Goal: Navigation & Orientation: Find specific page/section

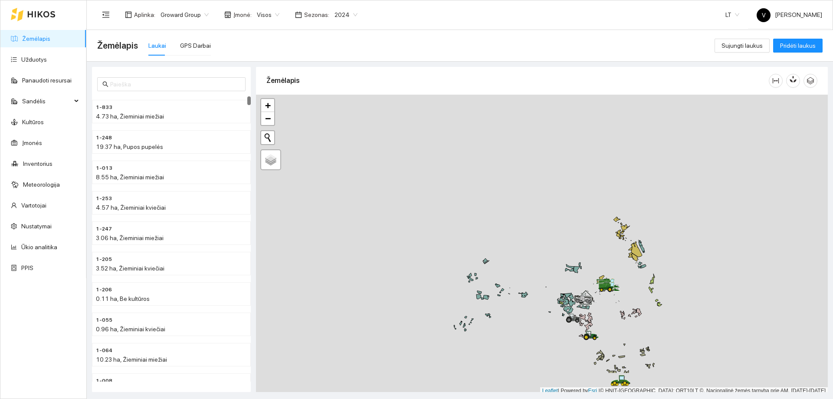
scroll to position [3, 0]
drag, startPoint x: 596, startPoint y: 336, endPoint x: 582, endPoint y: 203, distance: 134.0
click at [582, 203] on div at bounding box center [542, 242] width 572 height 300
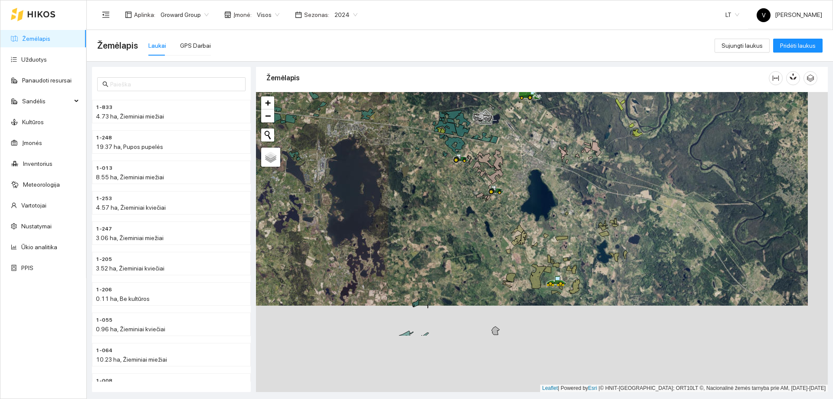
drag, startPoint x: 543, startPoint y: 223, endPoint x: 557, endPoint y: 223, distance: 13.9
click at [543, 205] on div at bounding box center [542, 242] width 572 height 300
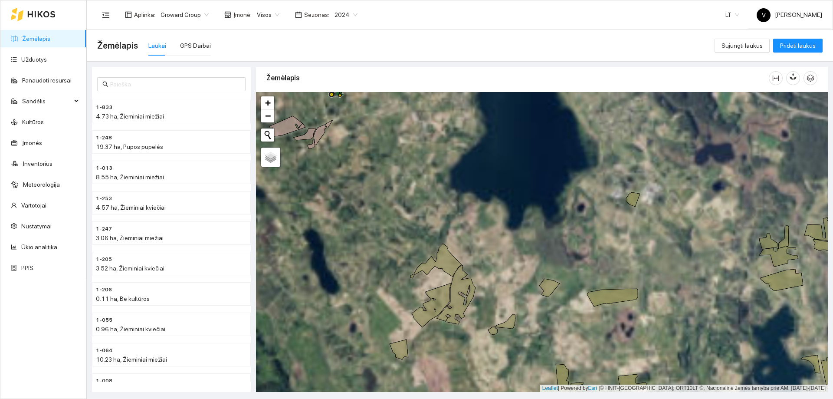
drag, startPoint x: 432, startPoint y: 216, endPoint x: 458, endPoint y: 274, distance: 63.7
click at [473, 283] on div at bounding box center [542, 242] width 572 height 300
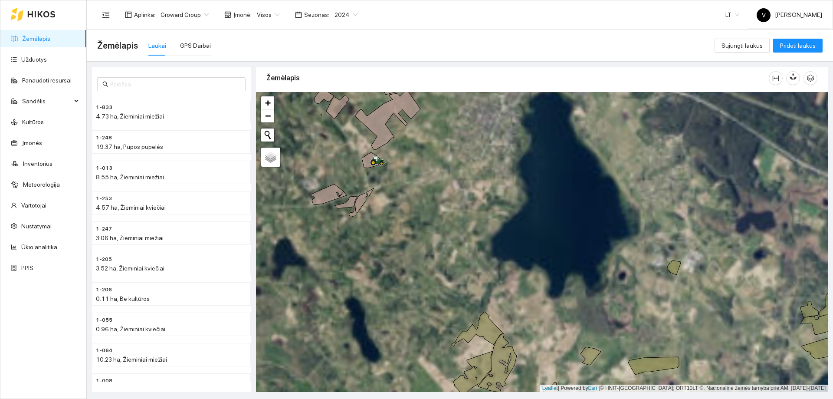
drag, startPoint x: 398, startPoint y: 193, endPoint x: 437, endPoint y: 260, distance: 77.5
click at [438, 260] on div at bounding box center [542, 242] width 572 height 300
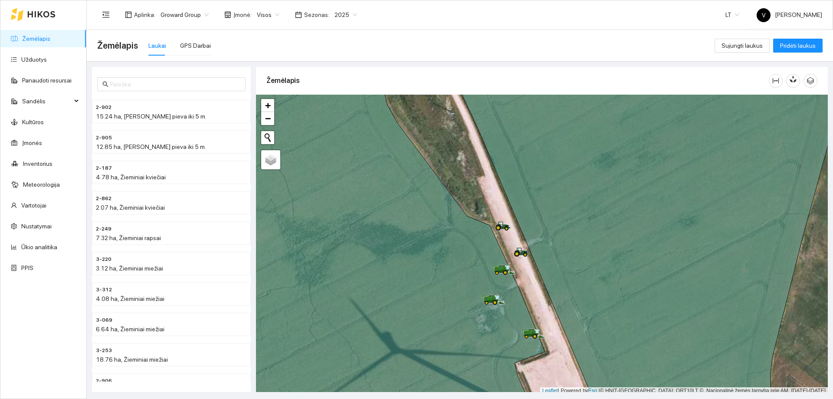
scroll to position [3, 0]
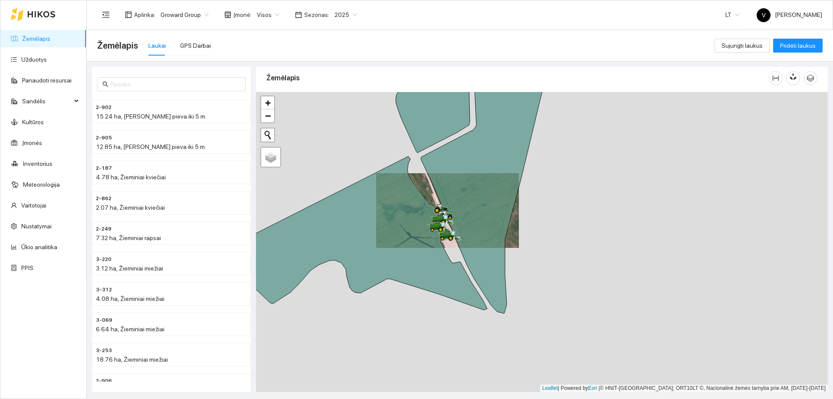
drag, startPoint x: 427, startPoint y: 266, endPoint x: 454, endPoint y: 198, distance: 73.0
click at [451, 222] on icon at bounding box center [439, 227] width 24 height 10
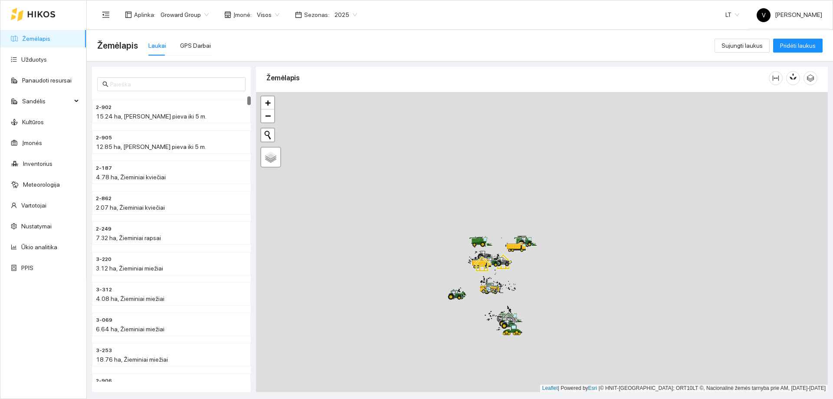
drag, startPoint x: 533, startPoint y: 281, endPoint x: 583, endPoint y: 222, distance: 77.5
click at [583, 222] on div at bounding box center [542, 242] width 572 height 300
